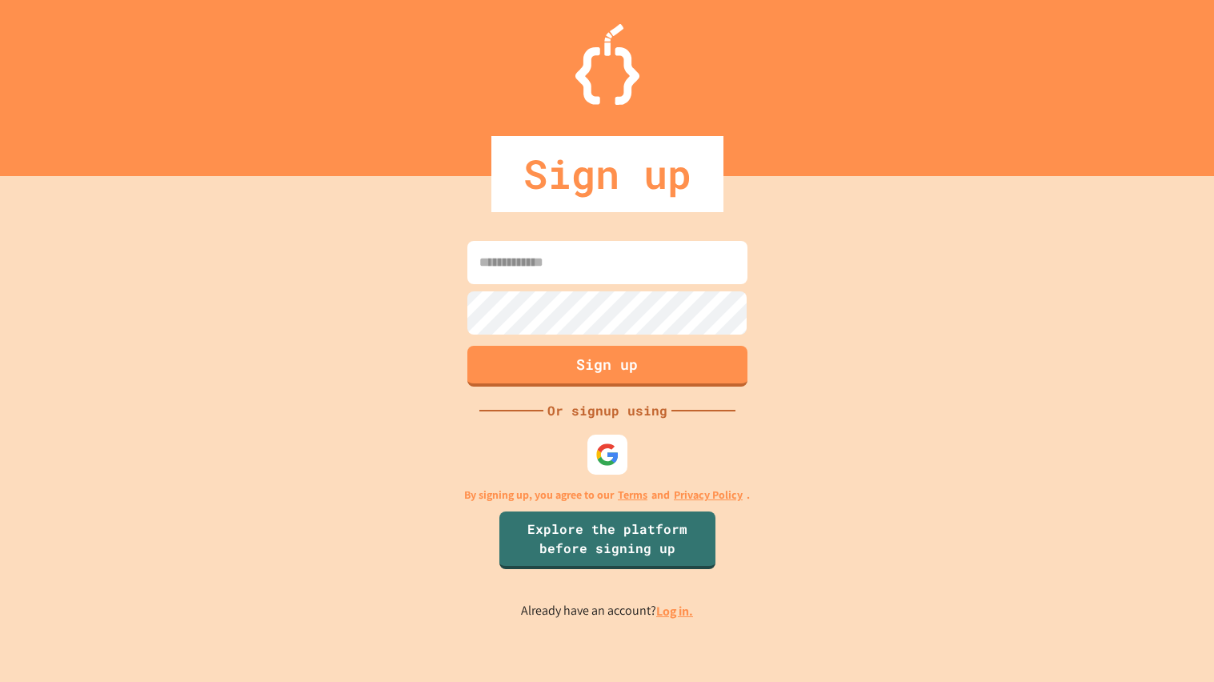
click at [695, 248] on input at bounding box center [608, 262] width 280 height 43
type input "**"
click at [670, 609] on link "Log in." at bounding box center [674, 611] width 37 height 17
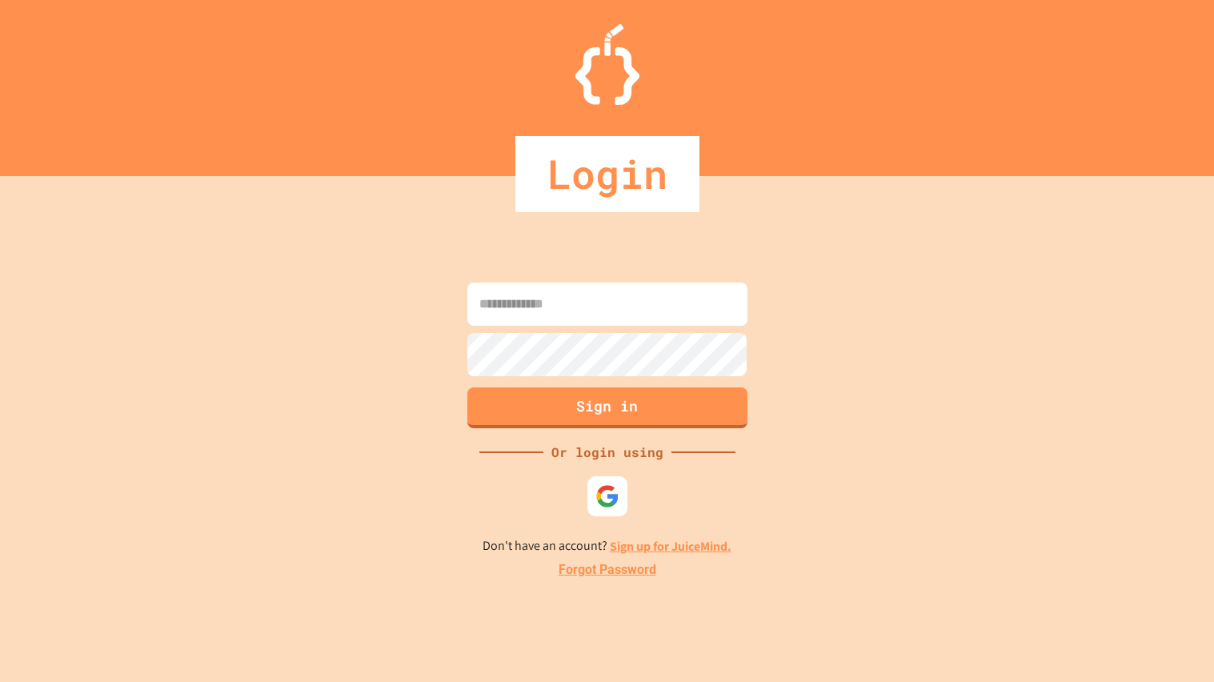
click at [607, 299] on input at bounding box center [608, 304] width 280 height 43
type input "**********"
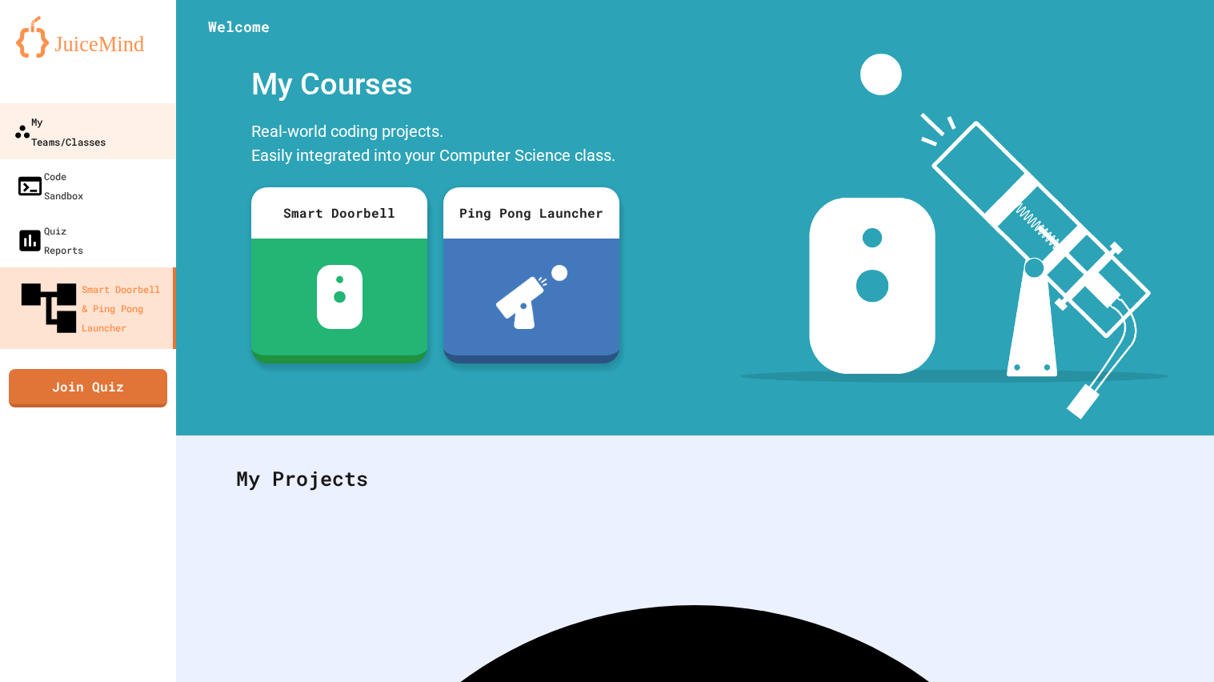
click at [82, 126] on div "My Teams/Classes" at bounding box center [60, 130] width 92 height 39
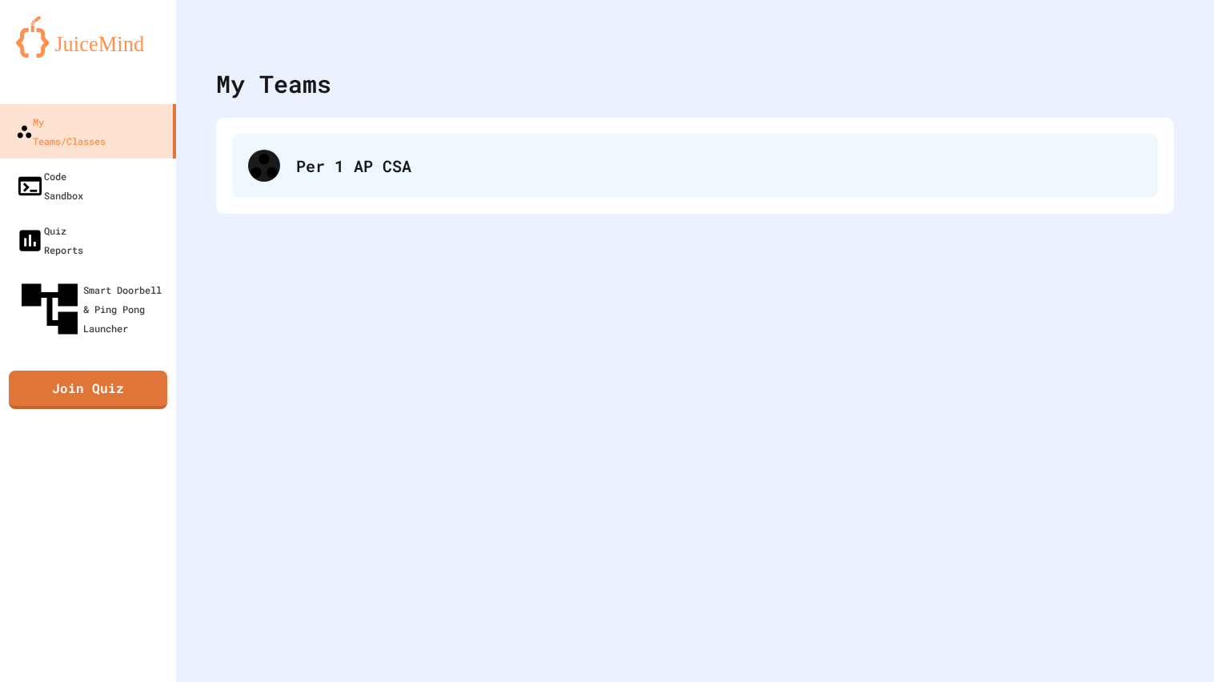
click at [373, 169] on div "Per 1 AP CSA" at bounding box center [719, 166] width 846 height 24
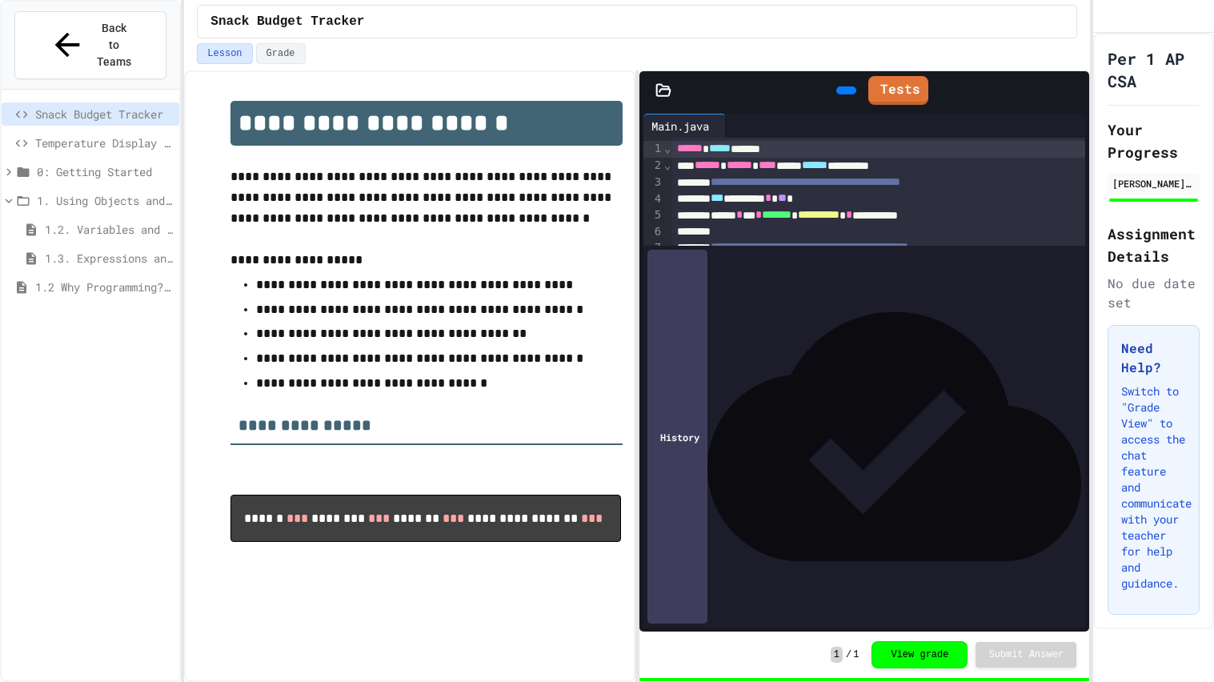
click at [143, 221] on span "1.2. Variables and Data Types" at bounding box center [109, 229] width 128 height 17
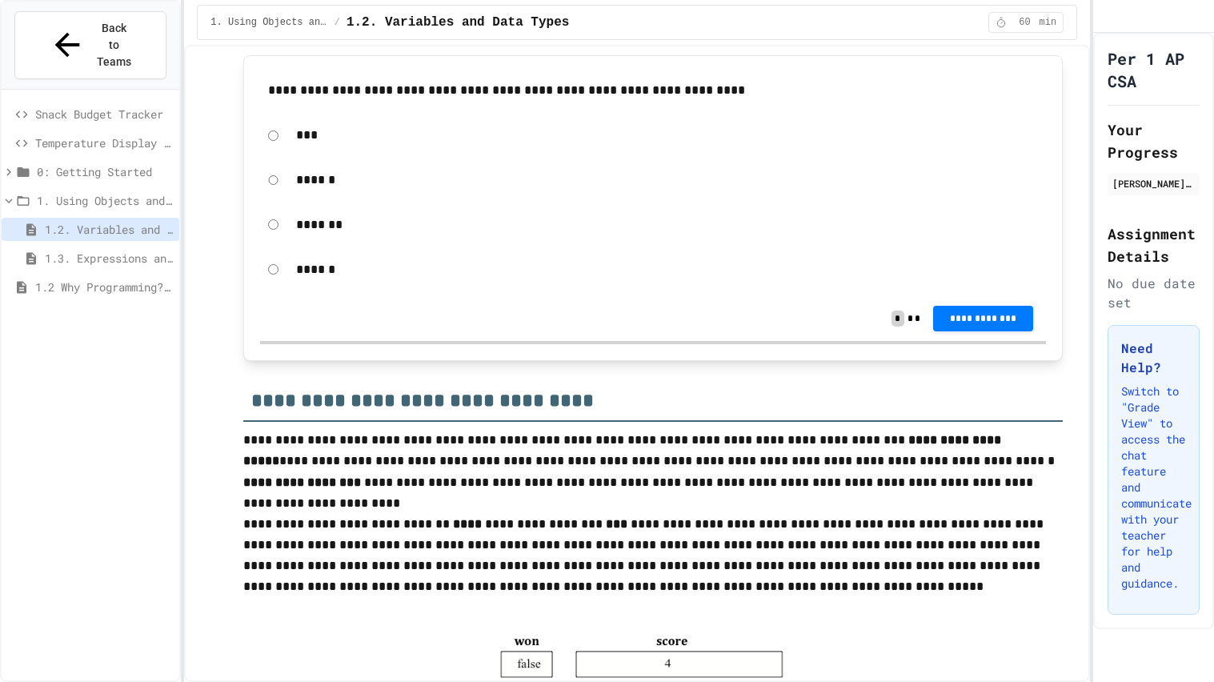
scroll to position [2856, 0]
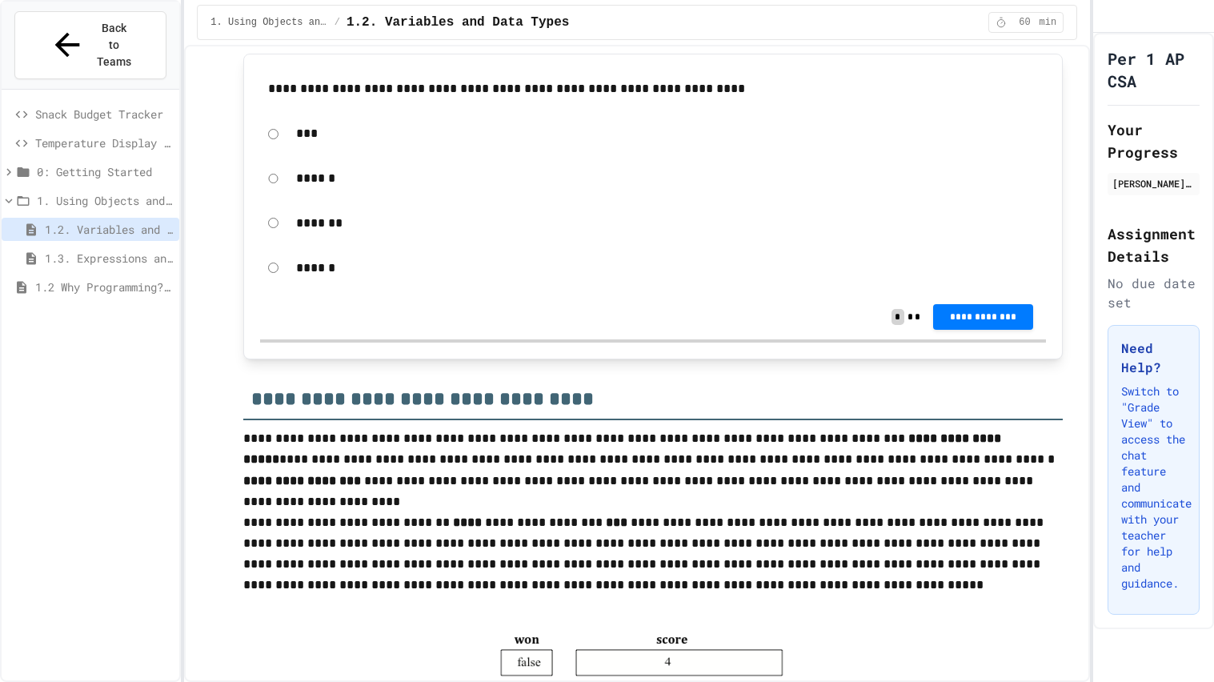
click at [124, 250] on span "1.3. Expressions and Output [New]" at bounding box center [109, 258] width 128 height 17
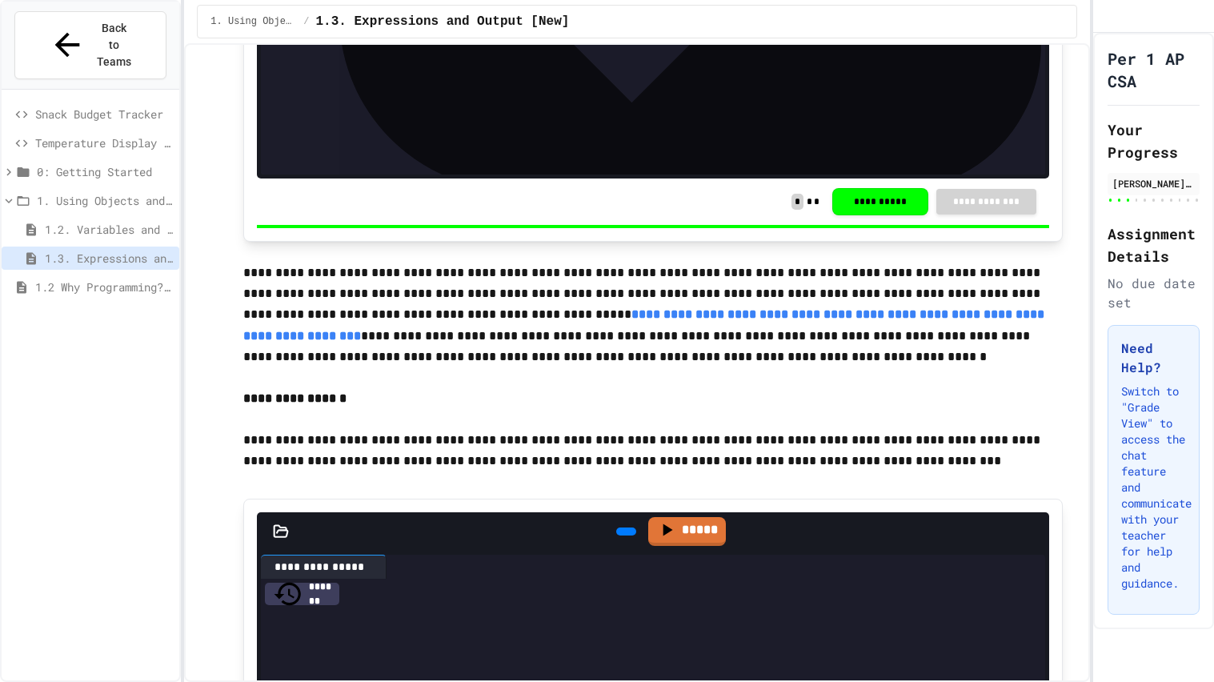
scroll to position [2916, 0]
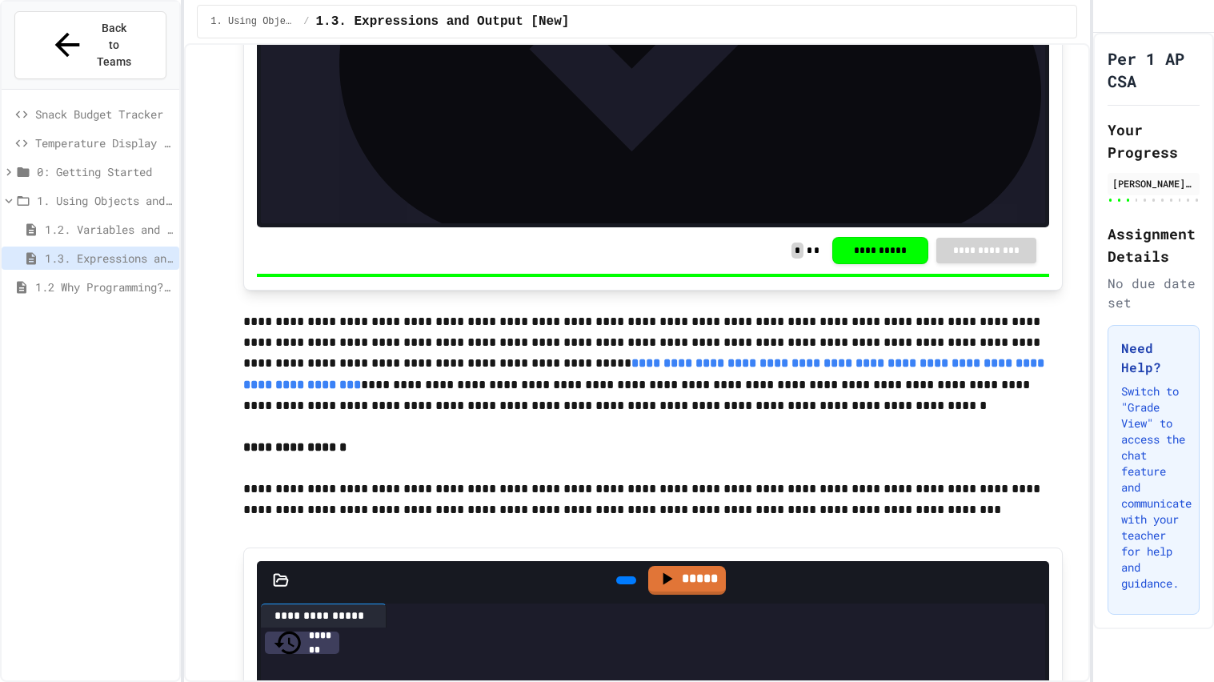
click at [108, 279] on span "1.2 Why Programming? Why [GEOGRAPHIC_DATA]?" at bounding box center [104, 287] width 138 height 17
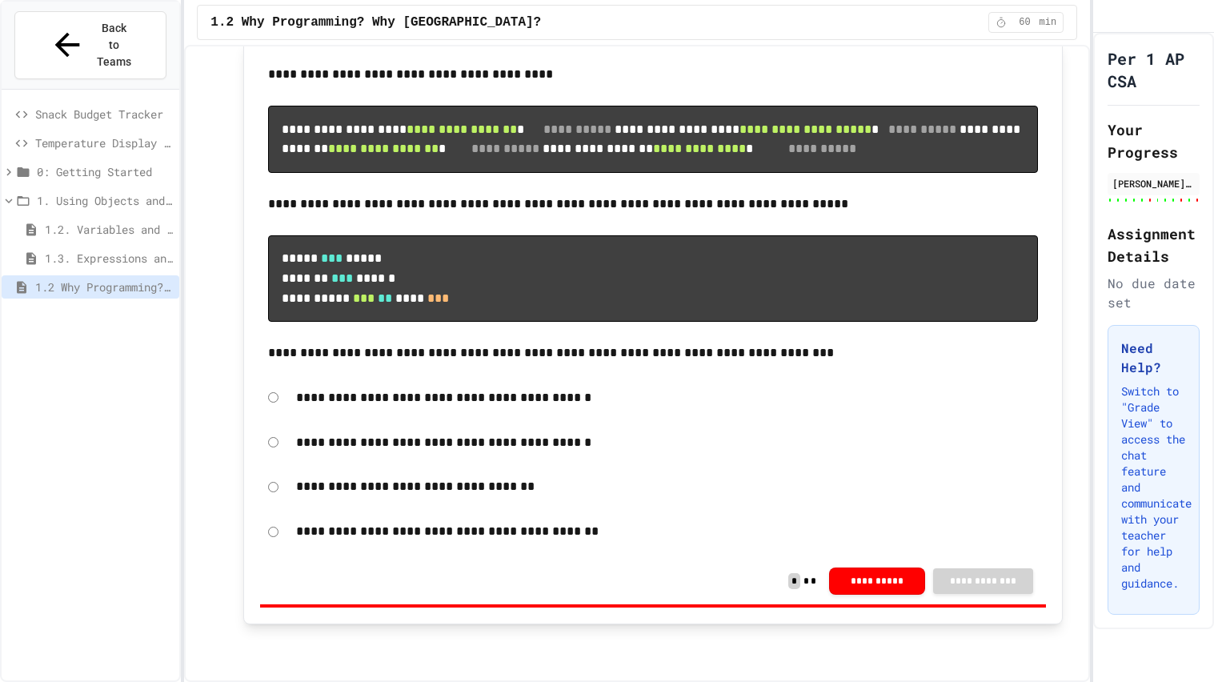
scroll to position [12540, 0]
click at [146, 250] on span "1.3. Expressions and Output [New]" at bounding box center [109, 258] width 128 height 17
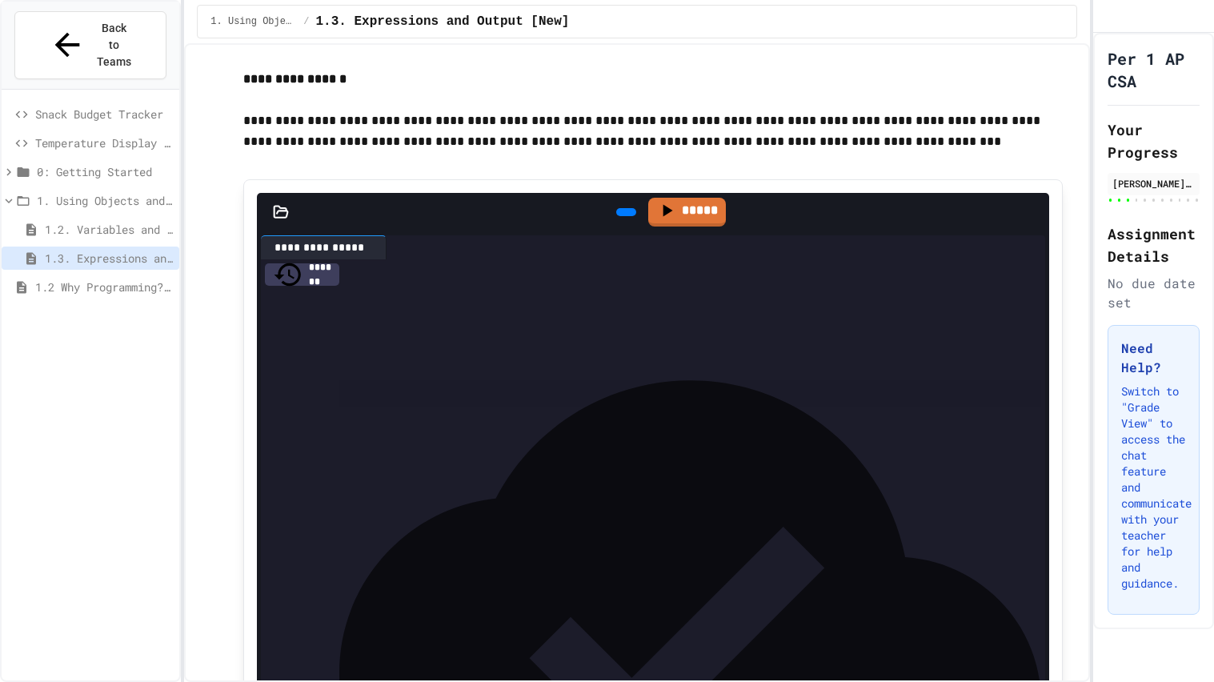
scroll to position [3259, 0]
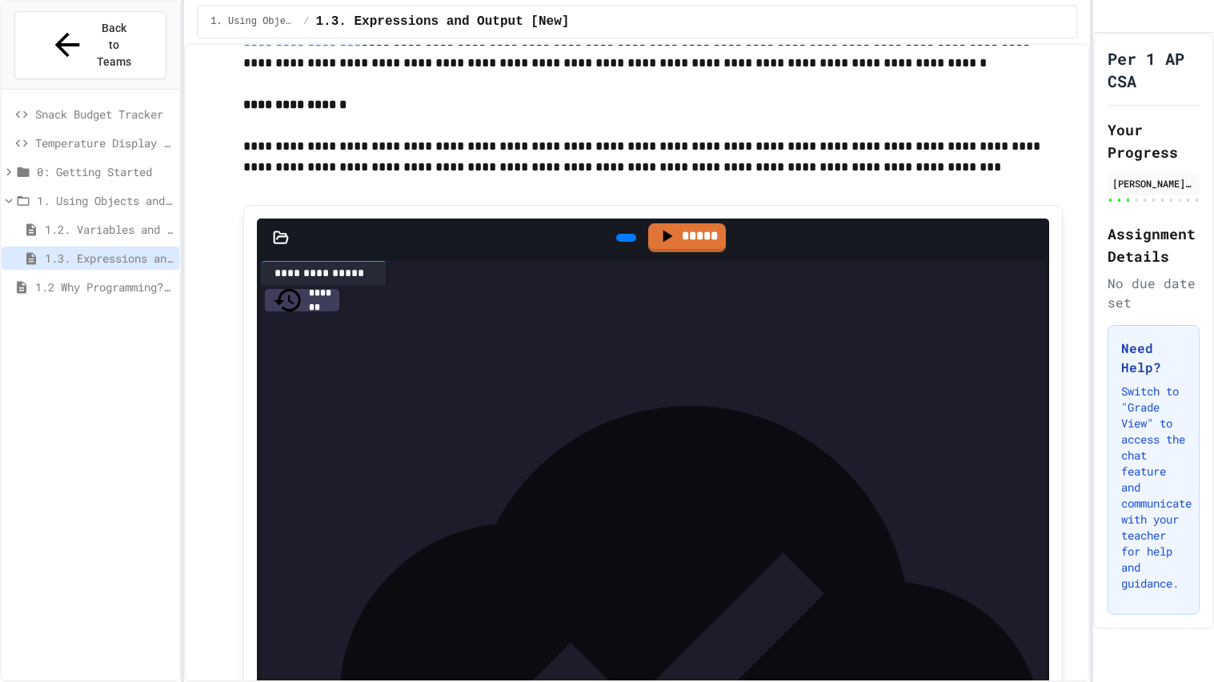
click at [628, 239] on div at bounding box center [626, 238] width 20 height 8
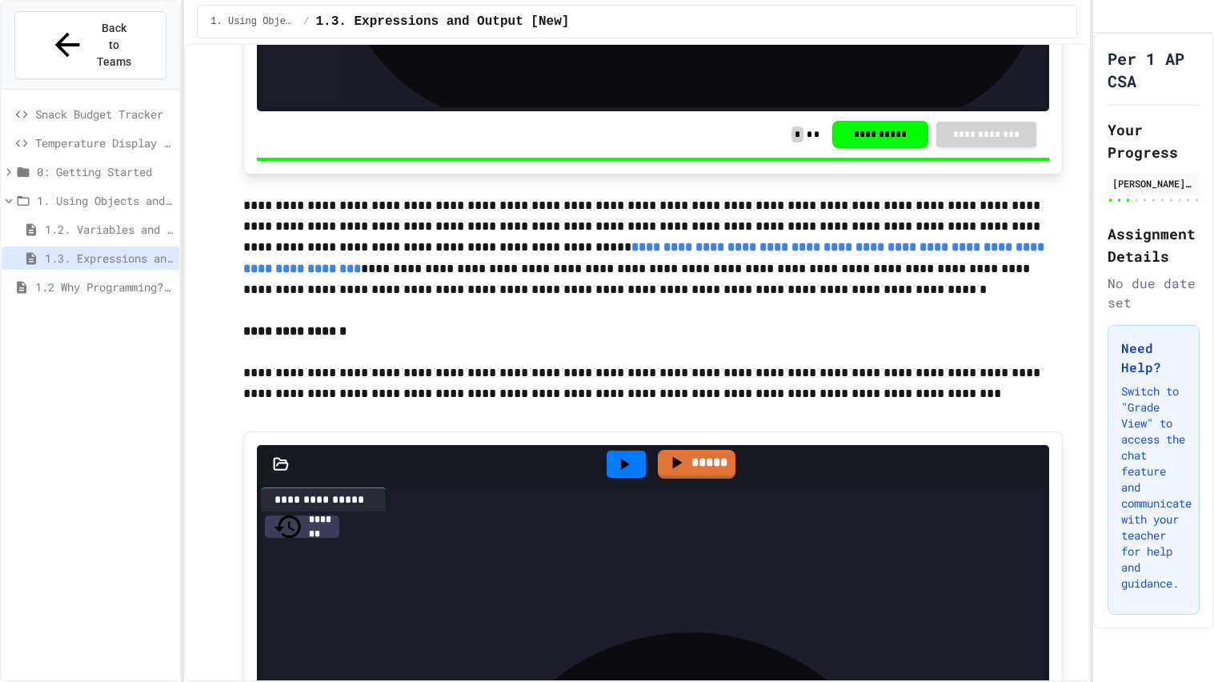
scroll to position [3044, 0]
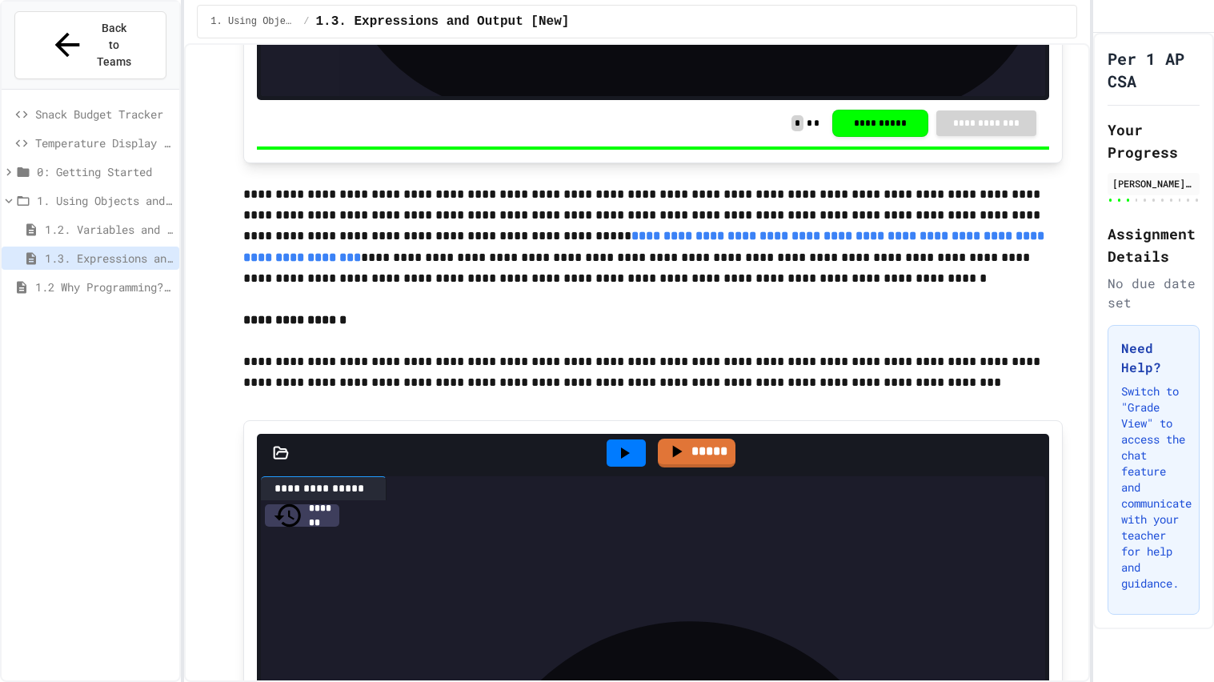
click at [607, 574] on span "**********" at bounding box center [514, 575] width 186 height 11
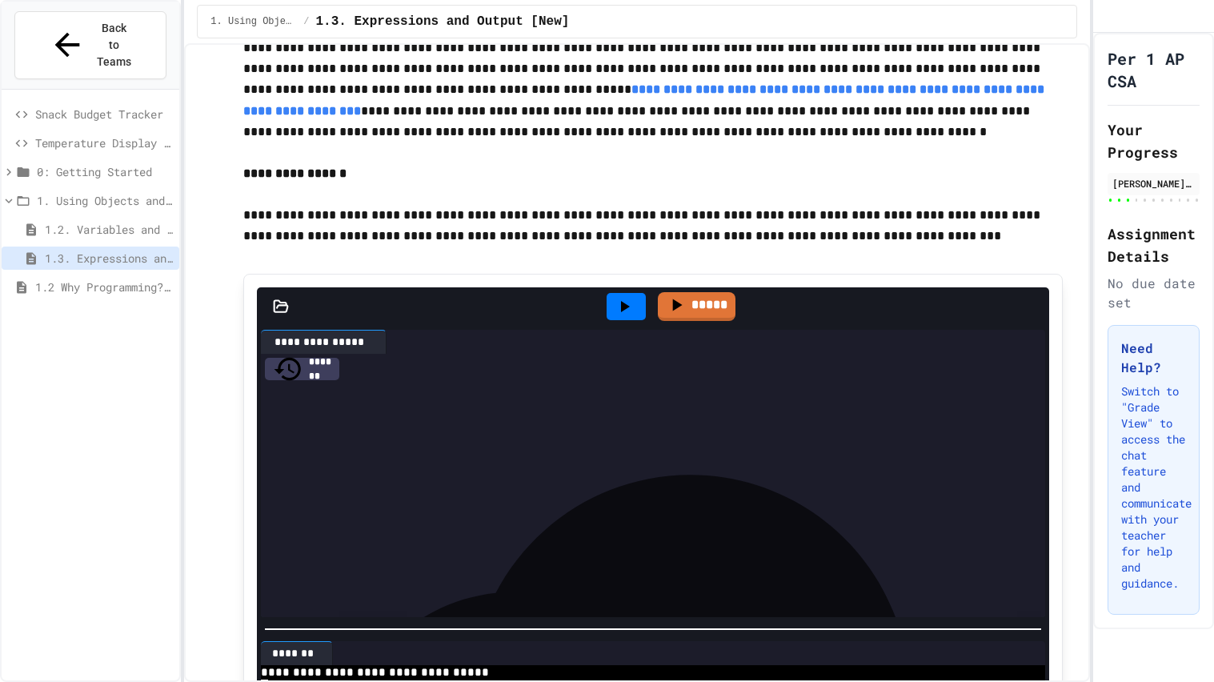
scroll to position [3195, 0]
